Goal: Task Accomplishment & Management: Manage account settings

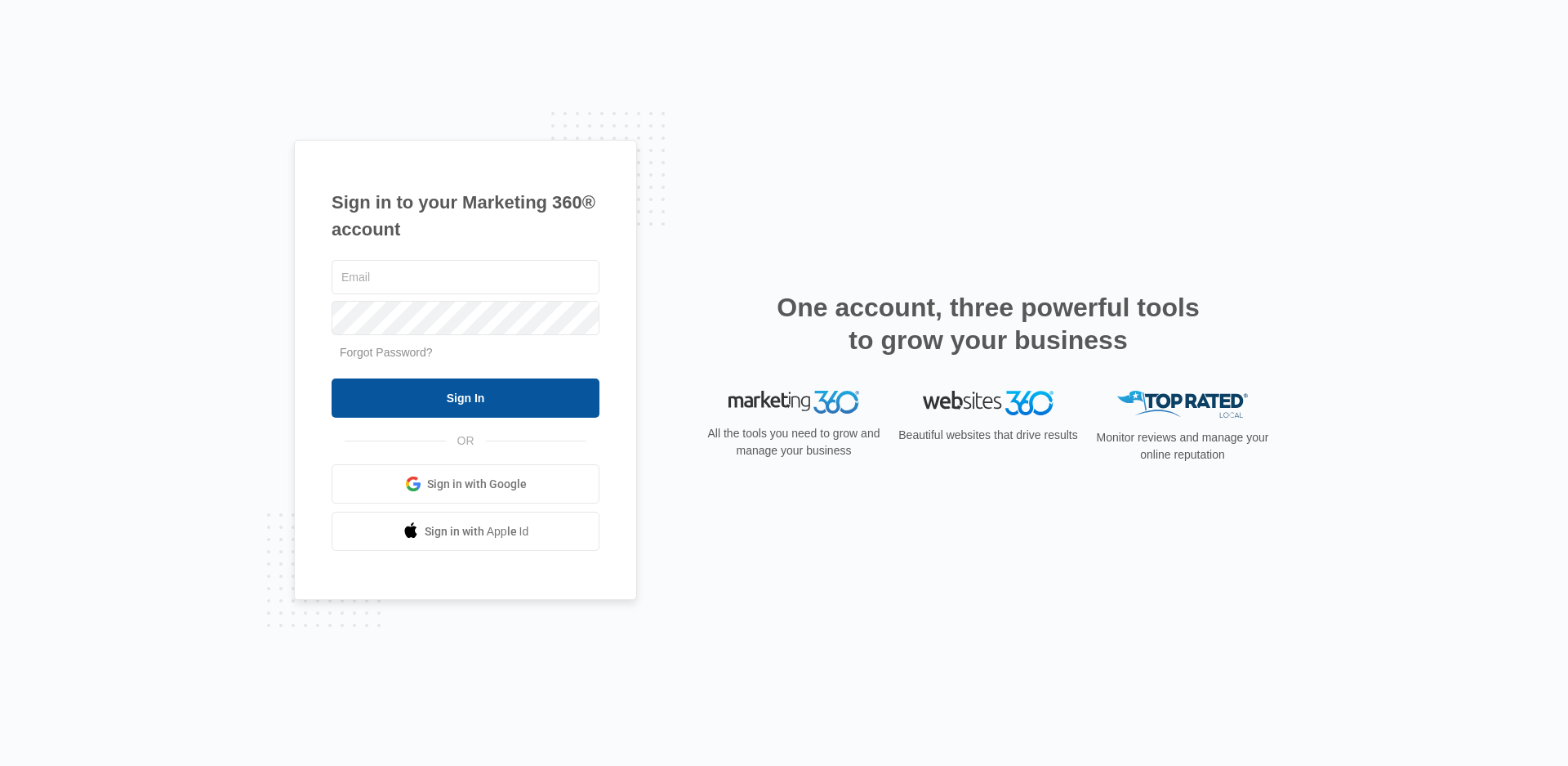
type input "info@upscaleturf.com"
click at [443, 410] on input "Sign In" at bounding box center [465, 398] width 267 height 40
